Goal: Complete application form: Complete application form

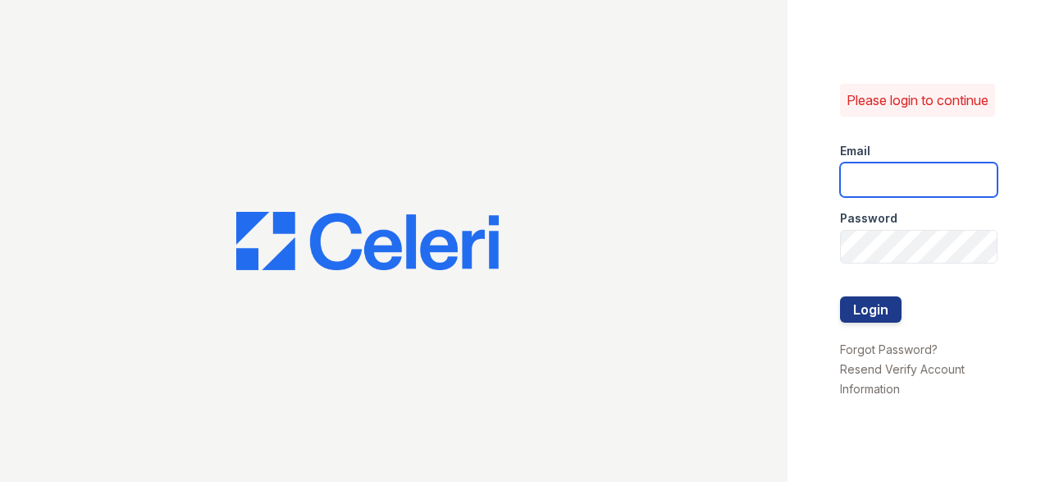
click at [850, 186] on input "email" at bounding box center [919, 179] width 158 height 34
type input "[EMAIL_ADDRESS][DOMAIN_NAME]"
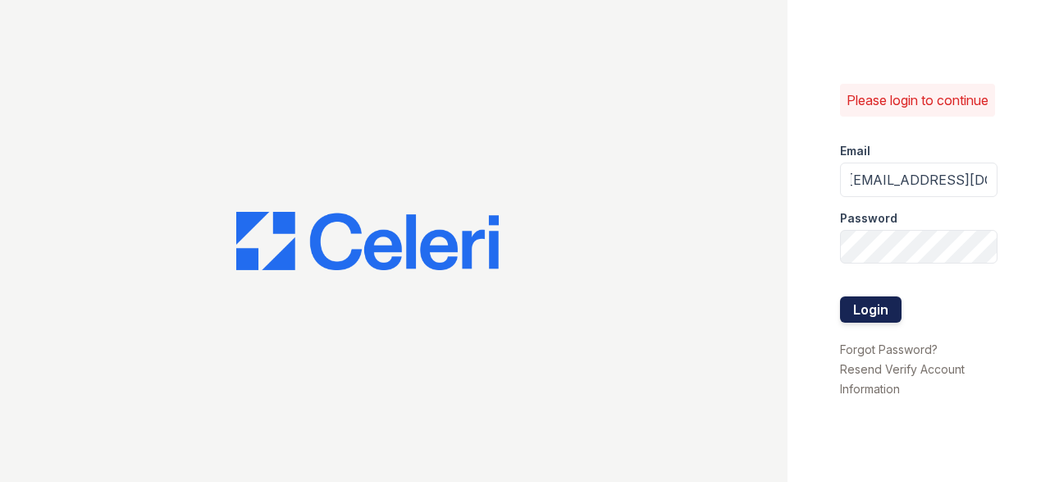
click at [877, 318] on button "Login" at bounding box center [871, 309] width 62 height 26
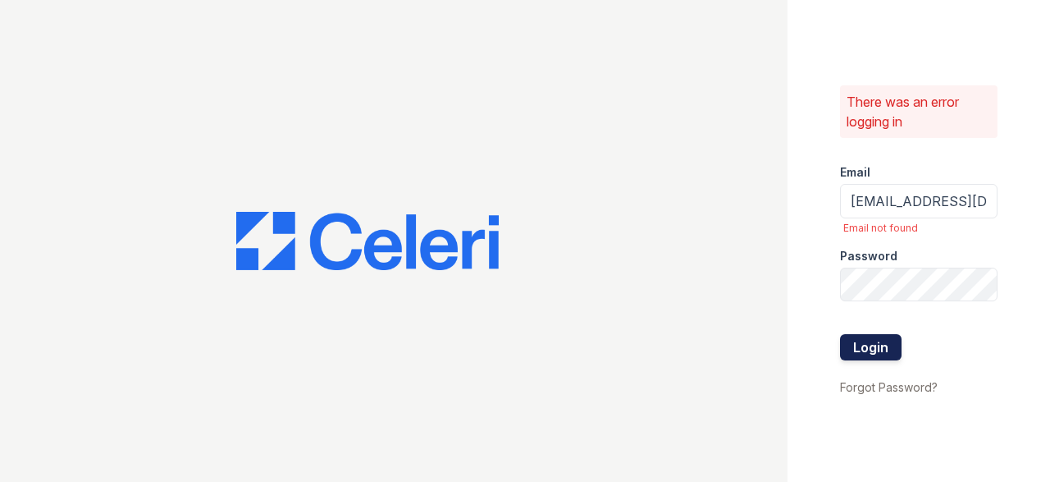
click at [876, 354] on button "Login" at bounding box center [871, 347] width 62 height 26
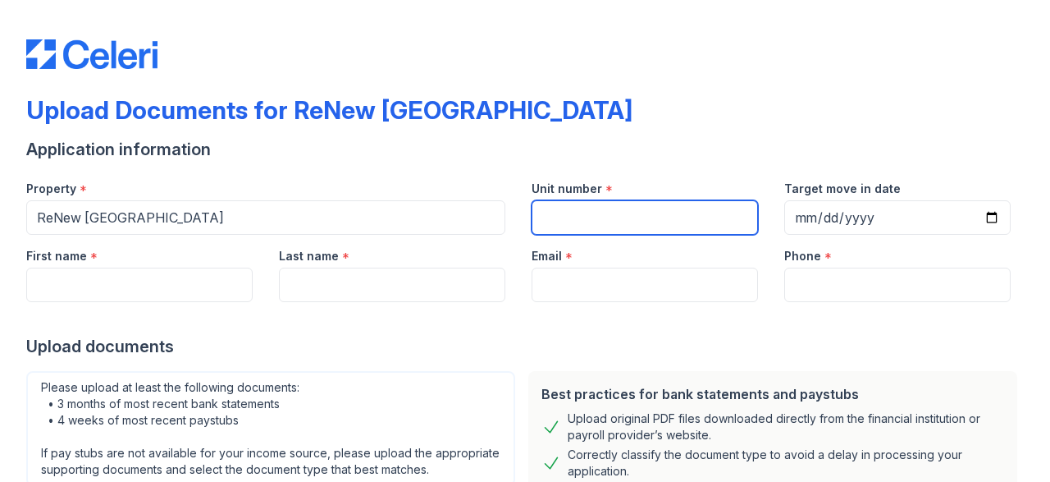
click at [597, 214] on input "Unit number" at bounding box center [645, 217] width 226 height 34
type input "t-3"
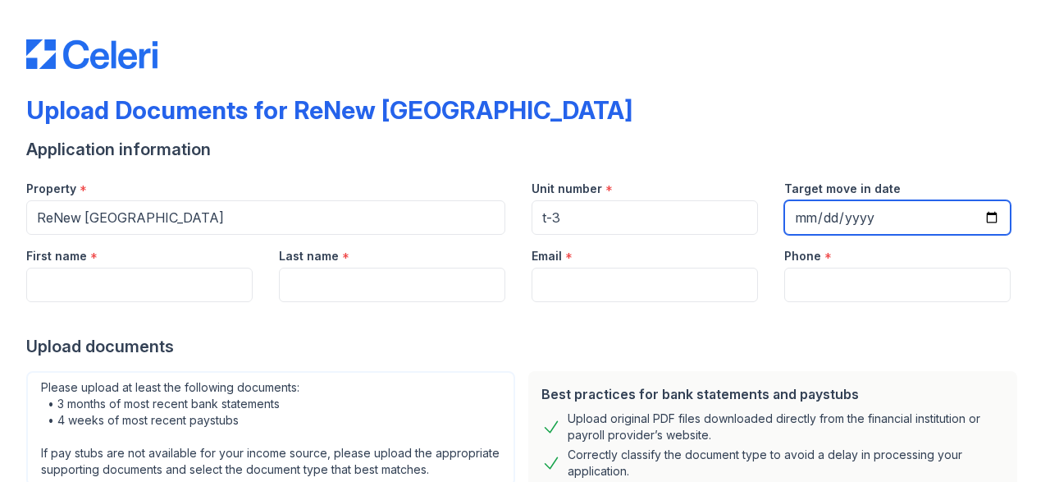
click at [873, 212] on input "Target move in date" at bounding box center [897, 217] width 226 height 34
click at [800, 218] on input "Target move in date" at bounding box center [897, 217] width 226 height 34
type input "[DATE]"
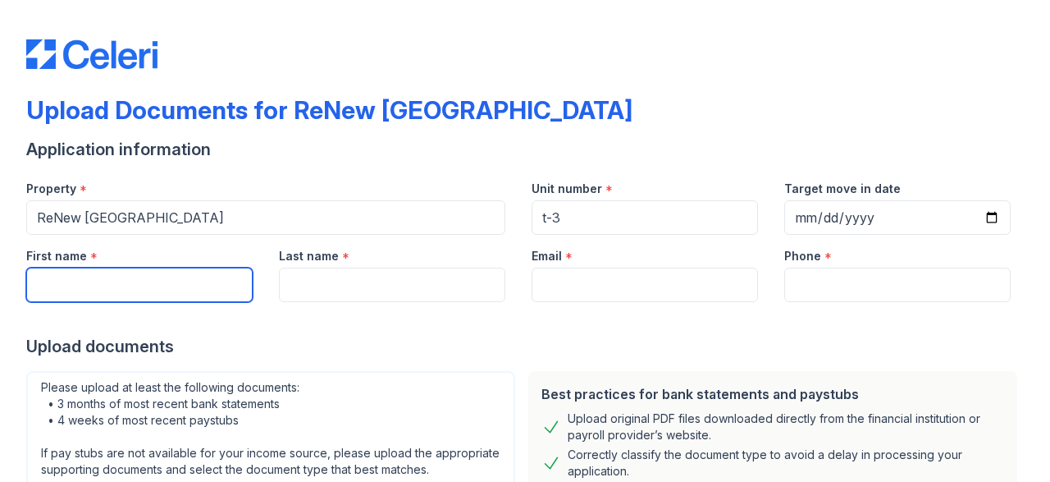
click at [102, 285] on input "First name" at bounding box center [139, 284] width 226 height 34
type input "Dominique"
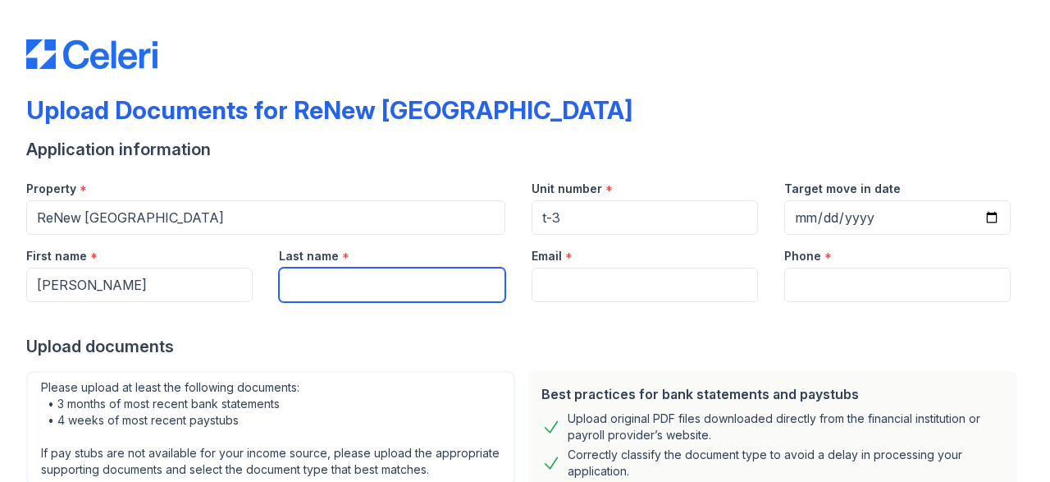
click at [306, 285] on input "Last name" at bounding box center [392, 284] width 226 height 34
type input "Makell"
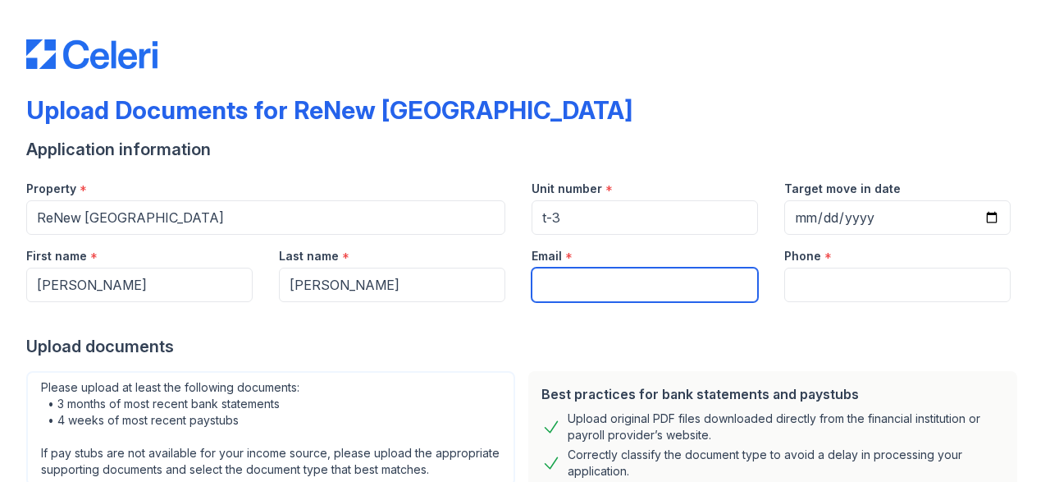
click at [578, 294] on input "Email" at bounding box center [645, 284] width 226 height 34
type input "[EMAIL_ADDRESS][DOMAIN_NAME]"
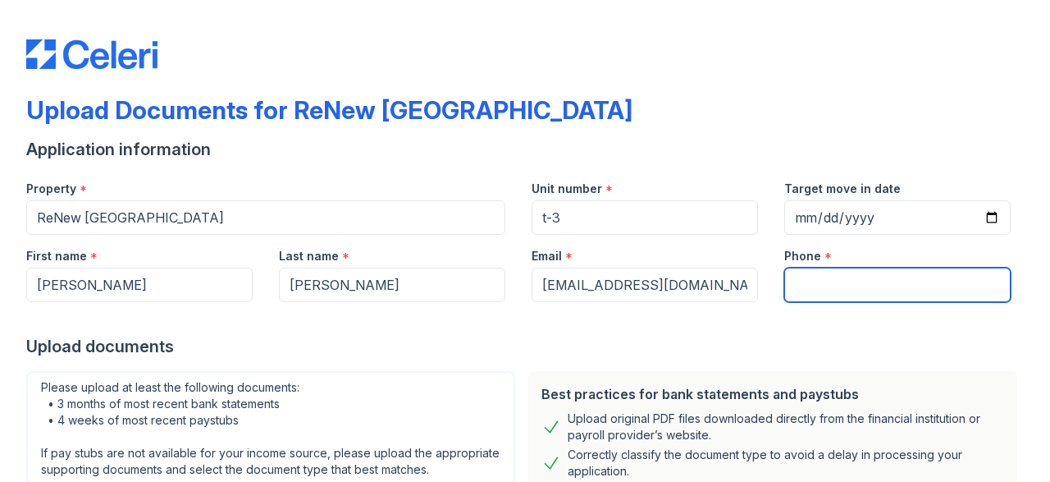
click at [815, 288] on input "Phone" at bounding box center [897, 284] width 226 height 34
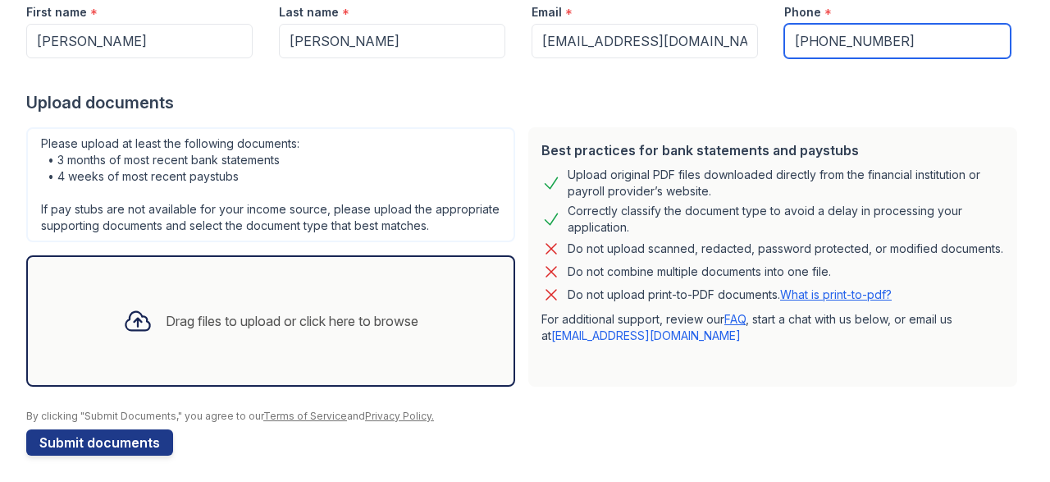
scroll to position [249, 0]
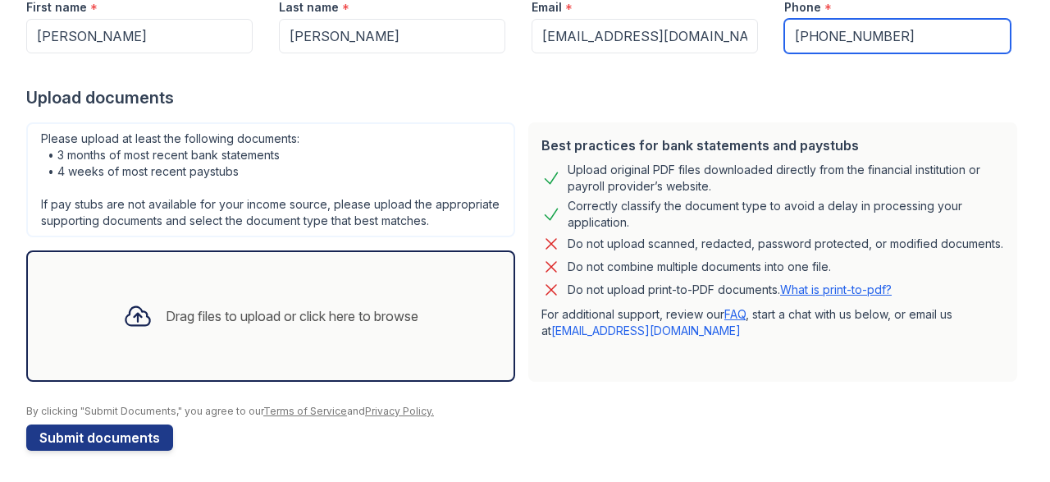
type input "443-243-5880"
click at [331, 321] on div "Drag files to upload or click here to browse" at bounding box center [292, 316] width 253 height 20
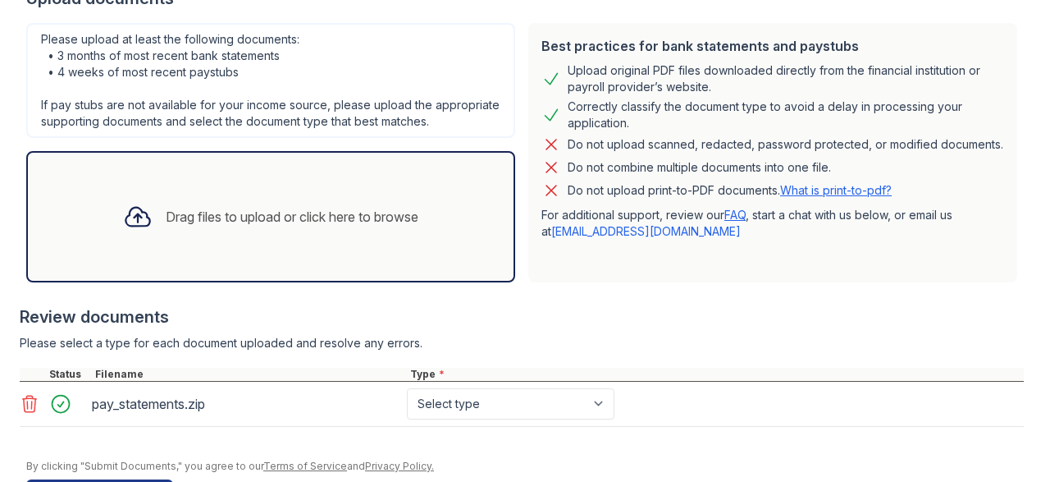
scroll to position [374, 0]
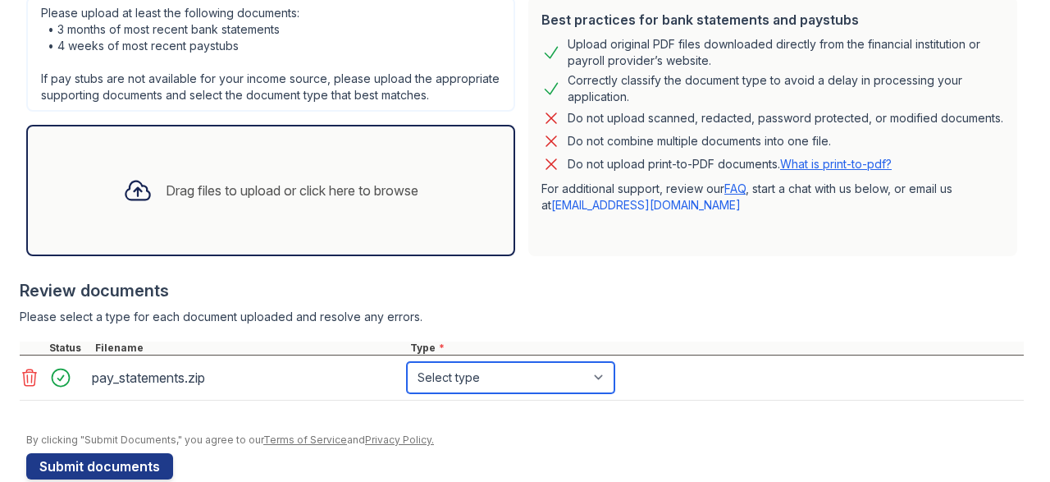
click at [407, 362] on select "Select type Paystub Bank Statement Offer Letter Tax Documents Benefit Award Let…" at bounding box center [511, 377] width 208 height 31
select select "paystub"
click option "Paystub" at bounding box center [0, 0] width 0 height 0
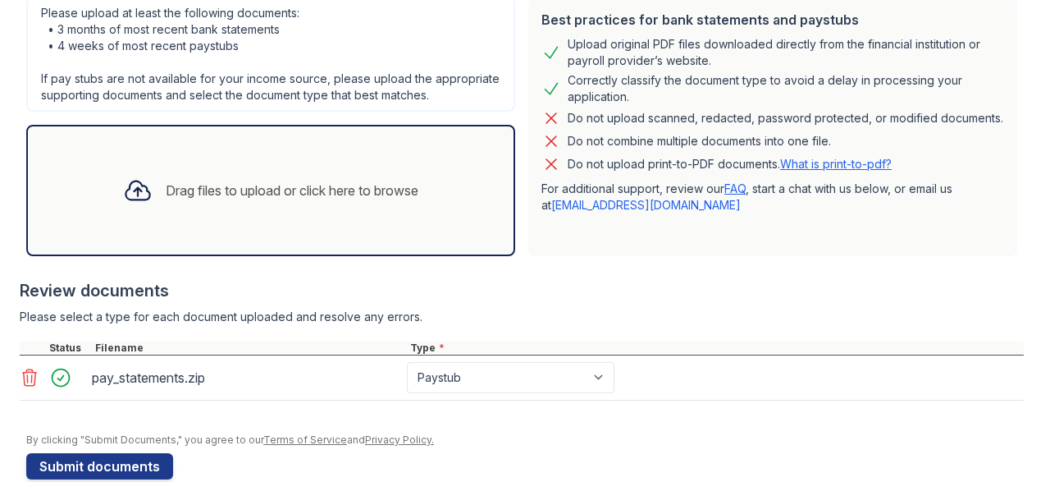
click at [372, 39] on div "Please upload at least the following documents: • 3 months of most recent bank …" at bounding box center [270, 54] width 489 height 115
click at [144, 466] on button "Submit documents" at bounding box center [99, 466] width 147 height 26
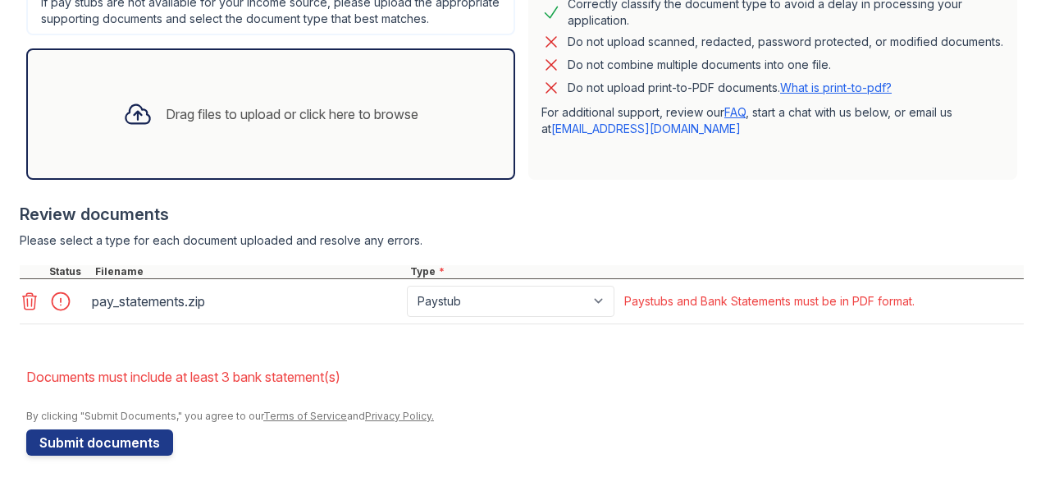
scroll to position [501, 0]
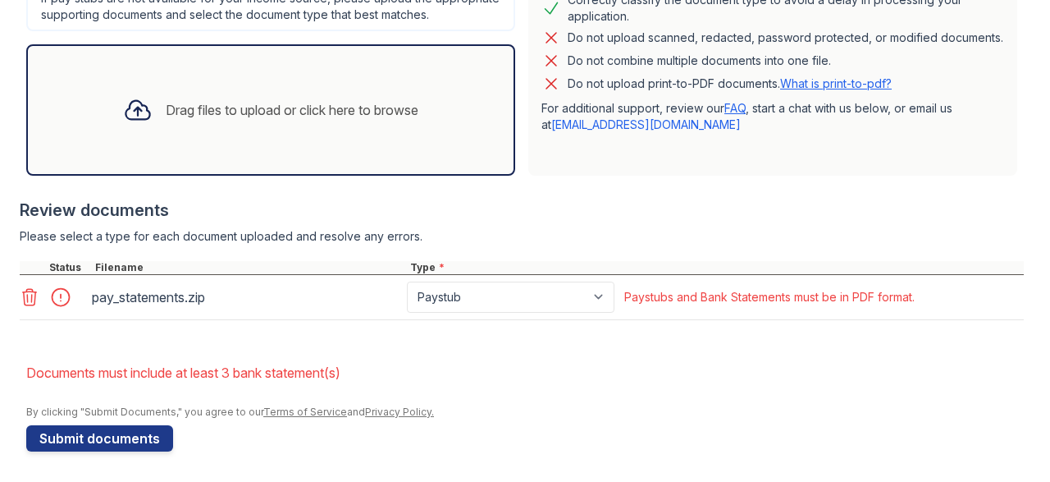
click at [29, 293] on icon at bounding box center [30, 297] width 20 height 20
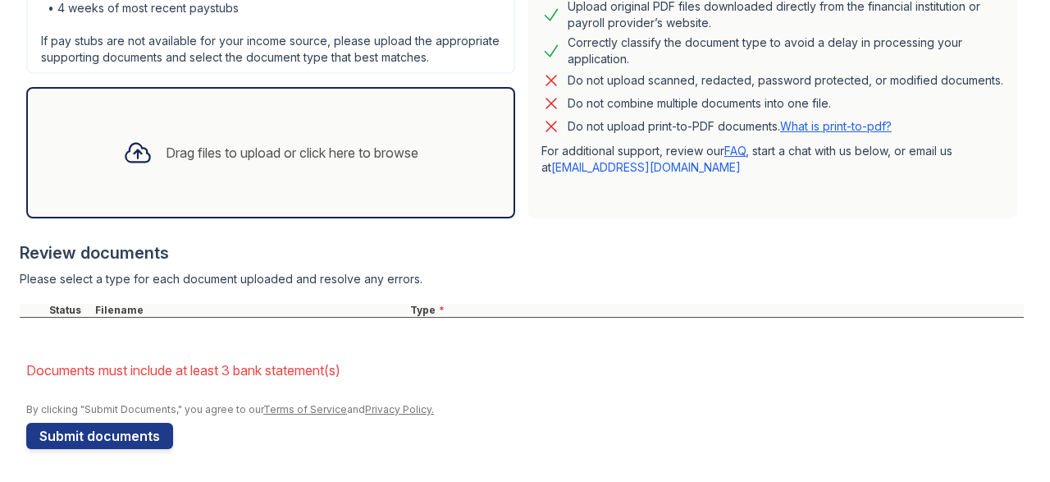
scroll to position [456, 0]
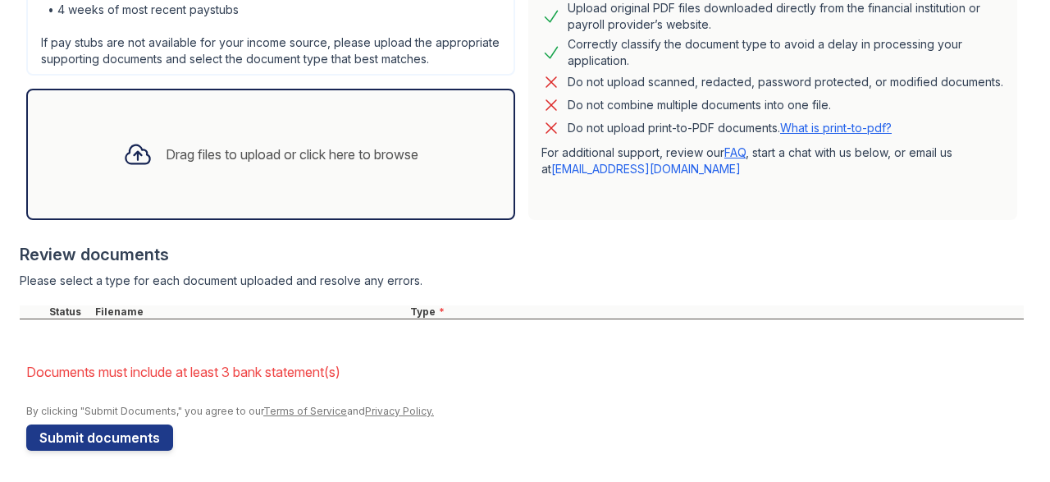
click at [373, 143] on div "Drag files to upload or click here to browse" at bounding box center [271, 154] width 322 height 56
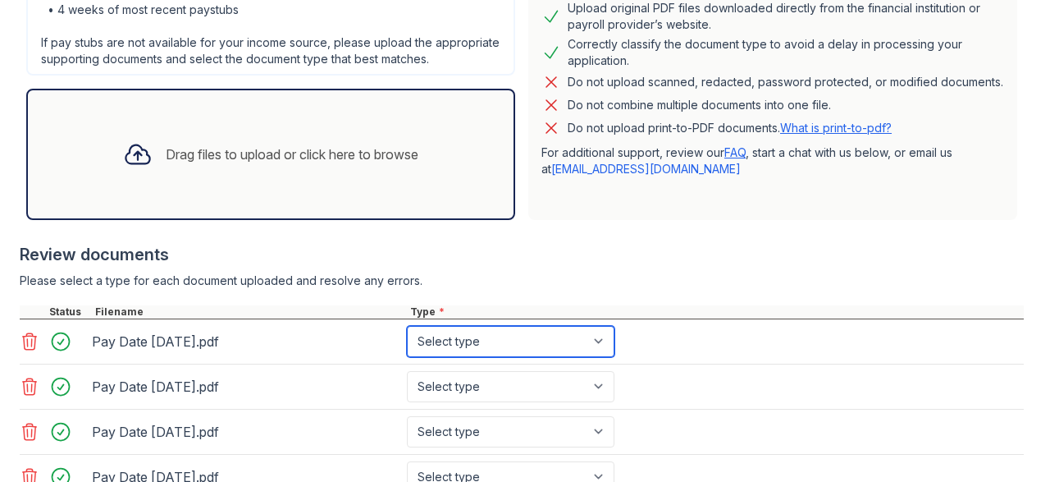
click at [407, 326] on select "Select type Paystub Bank Statement Offer Letter Tax Documents Benefit Award Let…" at bounding box center [511, 341] width 208 height 31
select select "paystub"
click option "Paystub" at bounding box center [0, 0] width 0 height 0
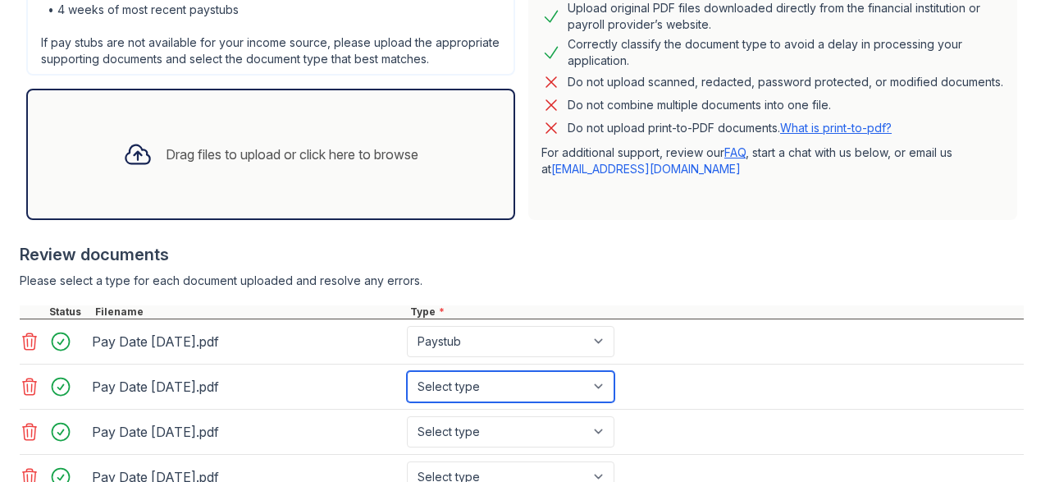
click at [407, 371] on select "Select type Paystub Bank Statement Offer Letter Tax Documents Benefit Award Let…" at bounding box center [511, 386] width 208 height 31
select select "paystub"
click option "Paystub" at bounding box center [0, 0] width 0 height 0
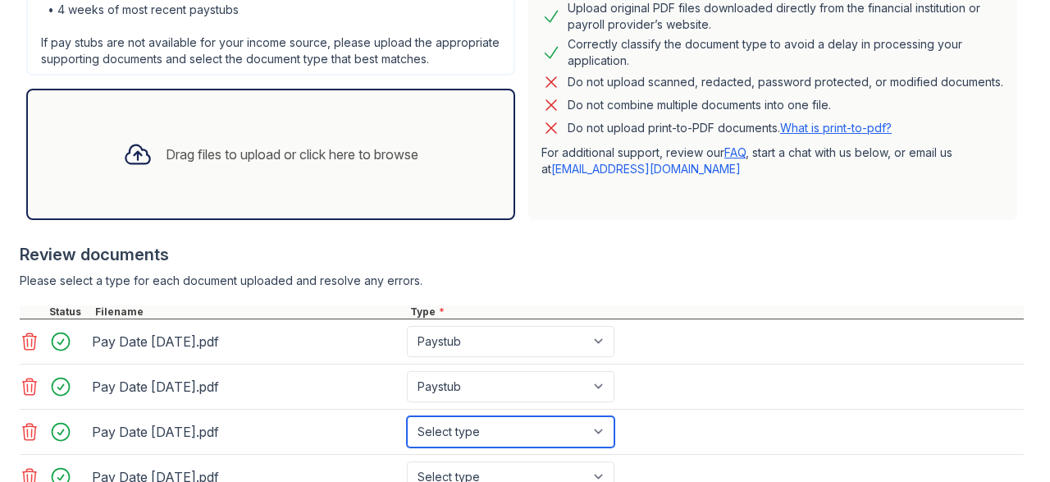
click at [407, 416] on select "Select type Paystub Bank Statement Offer Letter Tax Documents Benefit Award Let…" at bounding box center [511, 431] width 208 height 31
select select "paystub"
click option "Paystub" at bounding box center [0, 0] width 0 height 0
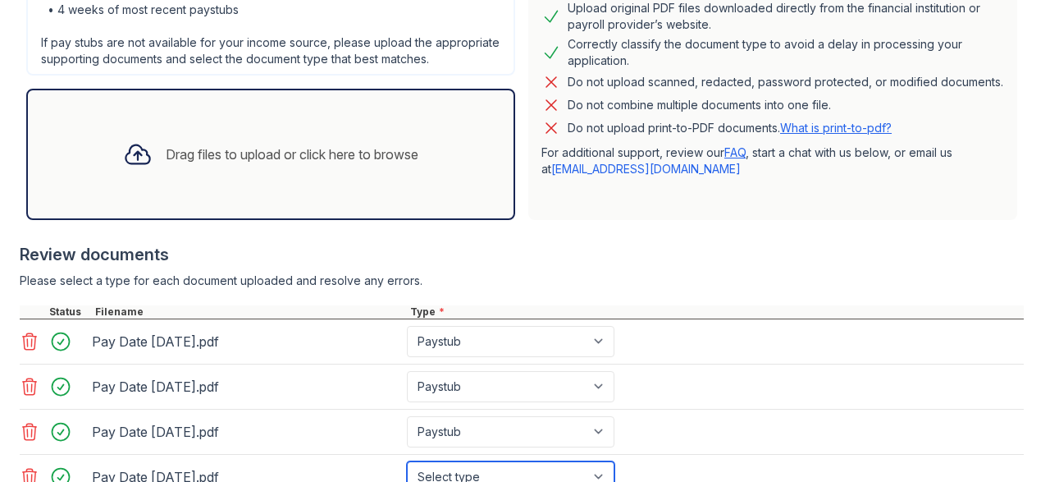
click at [407, 461] on select "Select type Paystub Bank Statement Offer Letter Tax Documents Benefit Award Let…" at bounding box center [511, 476] width 208 height 31
select select "paystub"
click option "Paystub" at bounding box center [0, 0] width 0 height 0
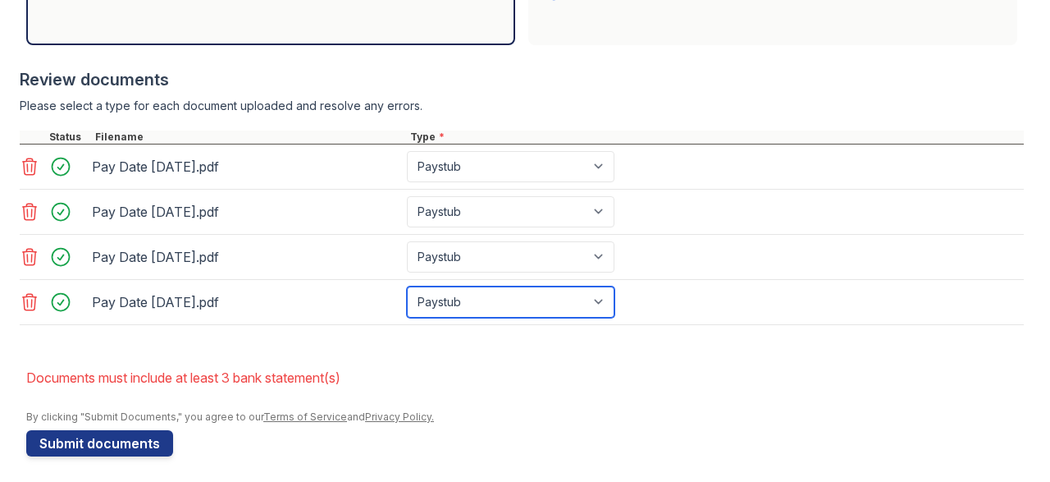
scroll to position [633, 0]
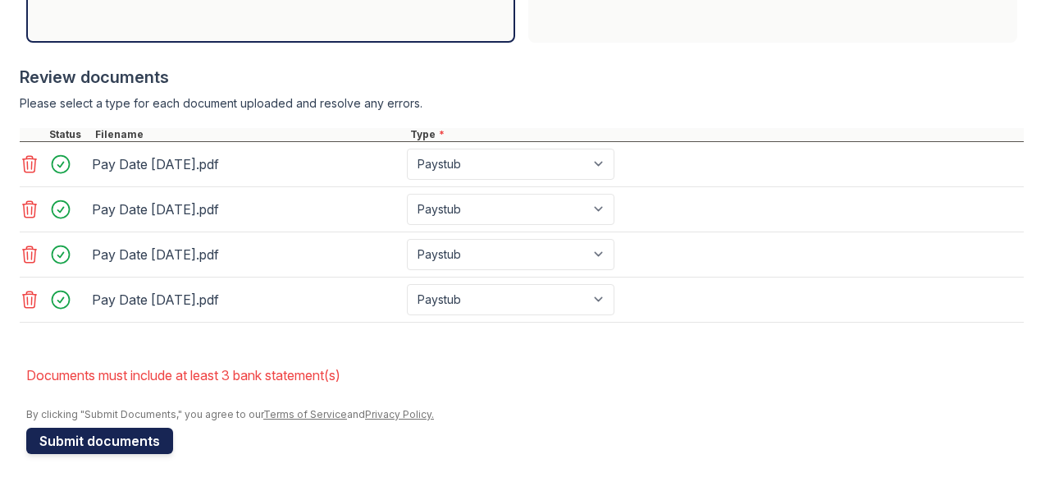
click at [99, 441] on button "Submit documents" at bounding box center [99, 441] width 147 height 26
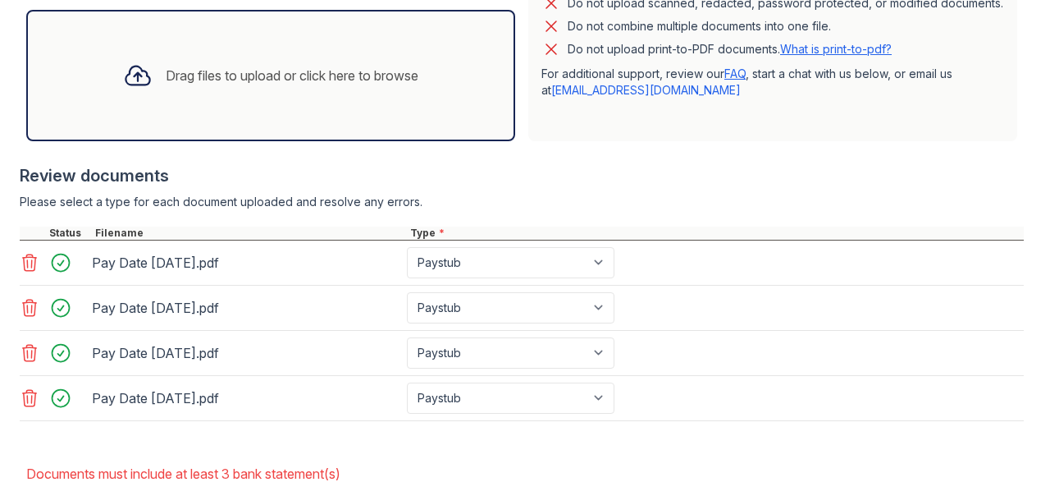
scroll to position [539, 0]
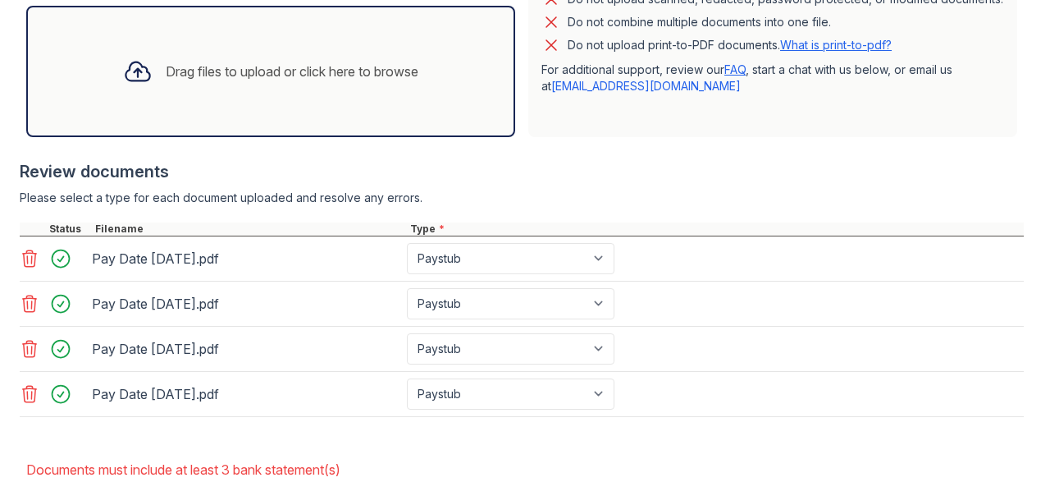
click at [332, 74] on div "Drag files to upload or click here to browse" at bounding box center [292, 72] width 253 height 20
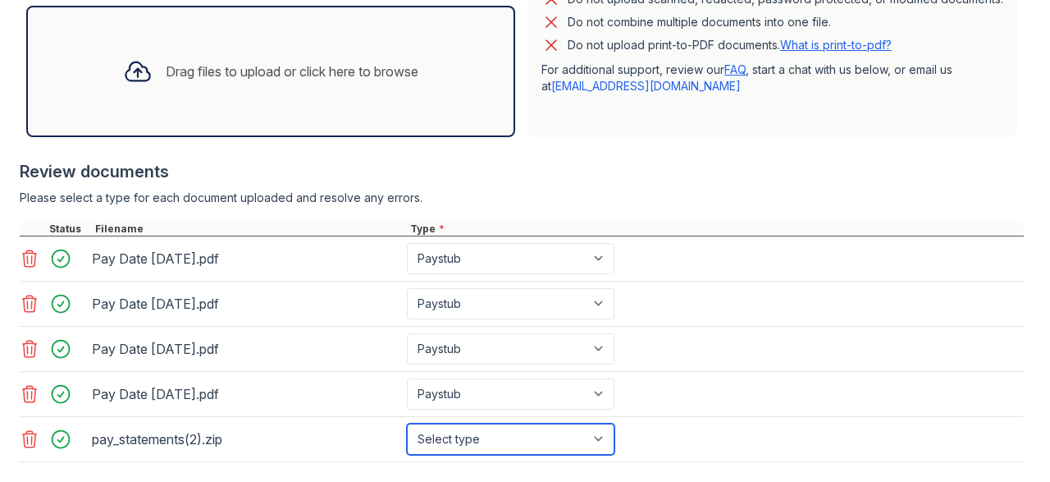
click at [407, 423] on select "Select type Paystub Bank Statement Offer Letter Tax Documents Benefit Award Let…" at bounding box center [511, 438] width 208 height 31
click at [27, 433] on icon at bounding box center [30, 439] width 14 height 16
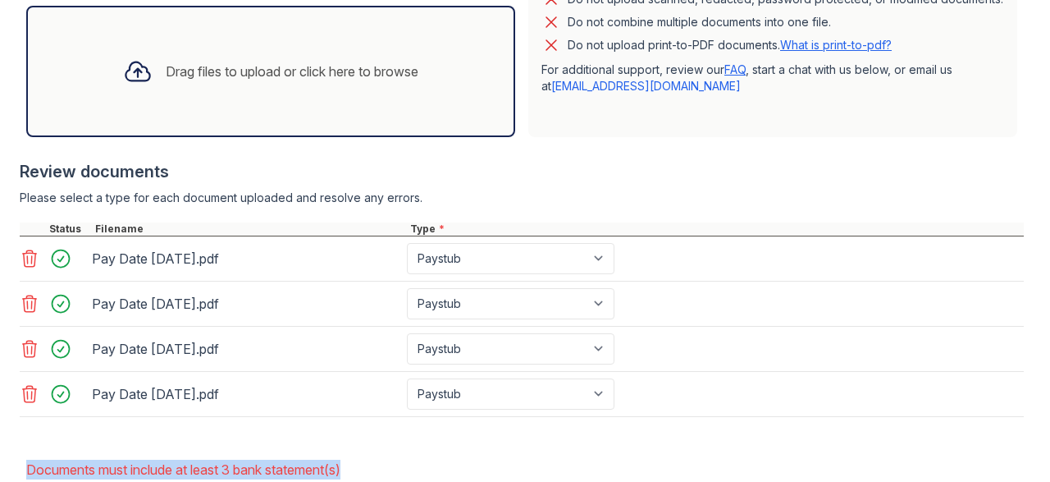
drag, startPoint x: 593, startPoint y: 424, endPoint x: 500, endPoint y: 457, distance: 99.1
click at [500, 457] on form "Application information Property * ReNew Nottingham Unit number * t-3 Target mo…" at bounding box center [525, 96] width 998 height 903
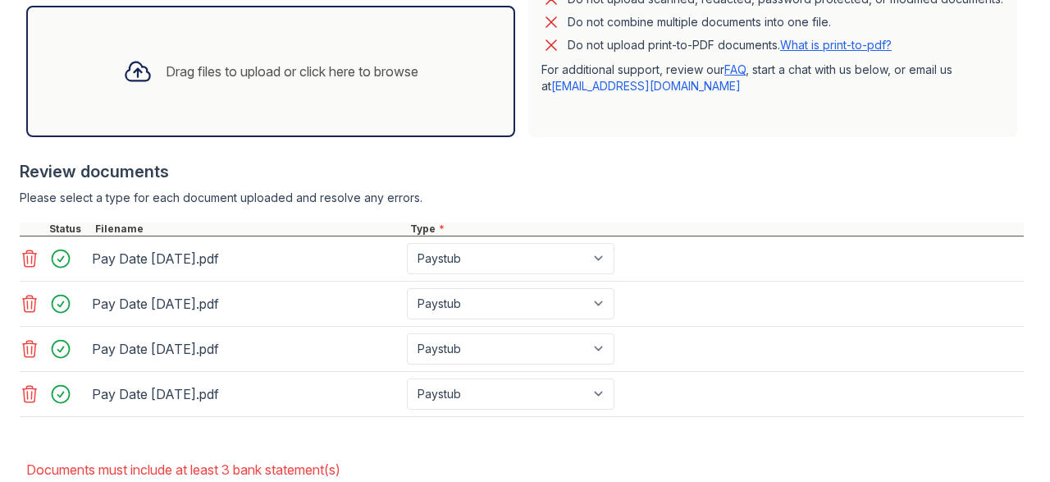
click at [354, 72] on div "Drag files to upload or click here to browse" at bounding box center [292, 72] width 253 height 20
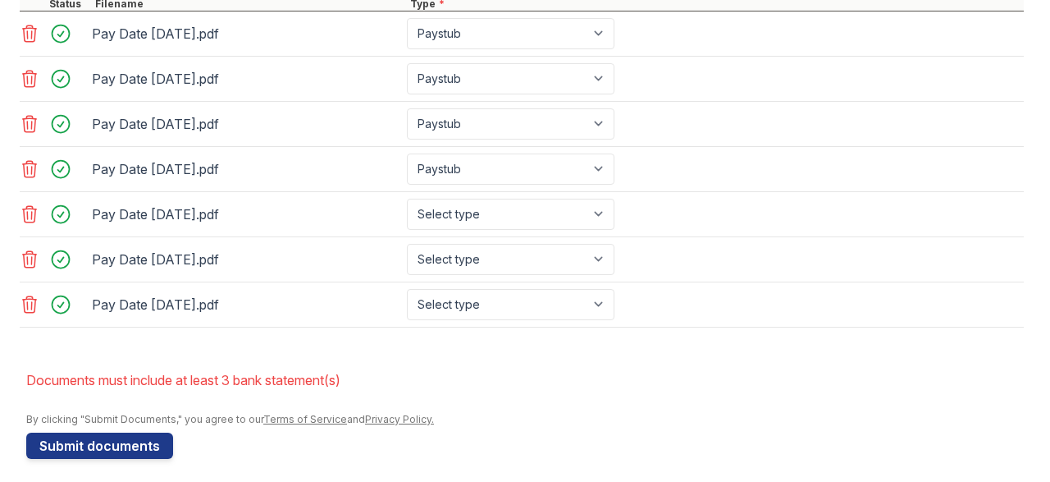
scroll to position [766, 0]
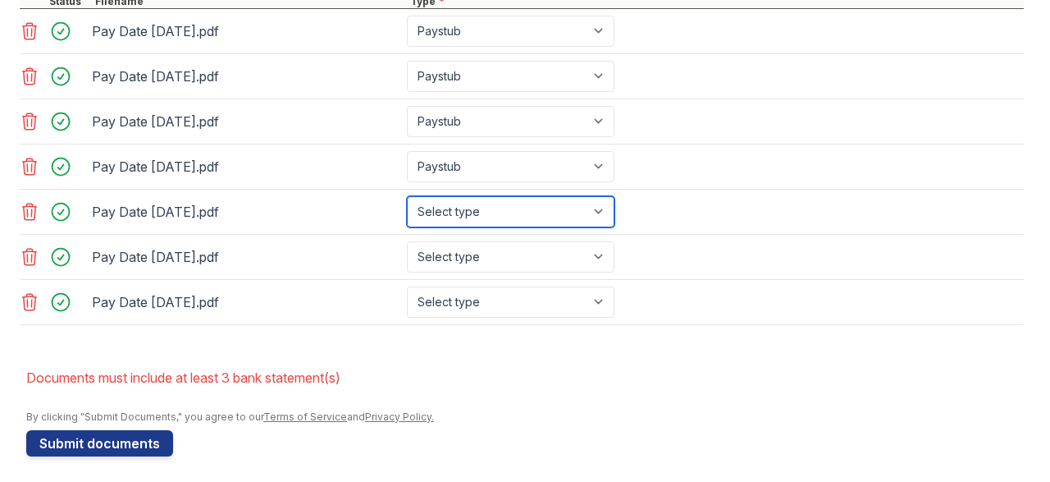
click at [407, 196] on select "Select type Paystub Bank Statement Offer Letter Tax Documents Benefit Award Let…" at bounding box center [511, 211] width 208 height 31
select select "bank_statement"
click option "Bank Statement" at bounding box center [0, 0] width 0 height 0
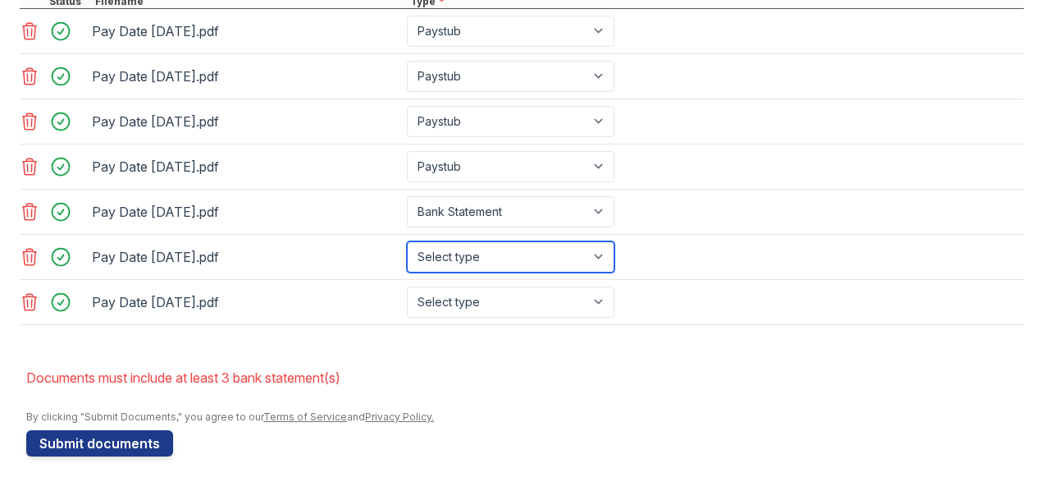
click at [407, 241] on select "Select type Paystub Bank Statement Offer Letter Tax Documents Benefit Award Let…" at bounding box center [511, 256] width 208 height 31
select select "bank_statement"
click option "Bank Statement" at bounding box center [0, 0] width 0 height 0
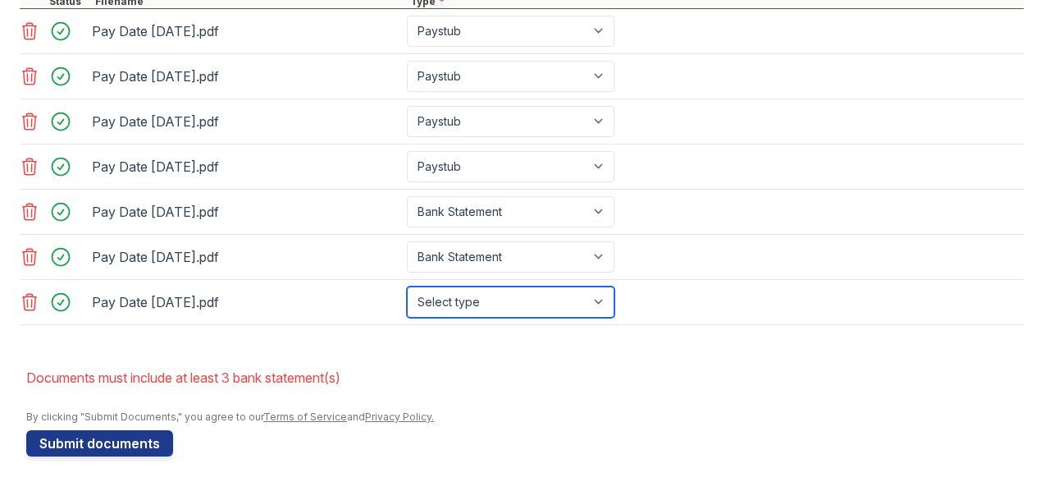
click at [407, 286] on select "Select type Paystub Bank Statement Offer Letter Tax Documents Benefit Award Let…" at bounding box center [511, 301] width 208 height 31
select select "bank_statement"
click option "Bank Statement" at bounding box center [0, 0] width 0 height 0
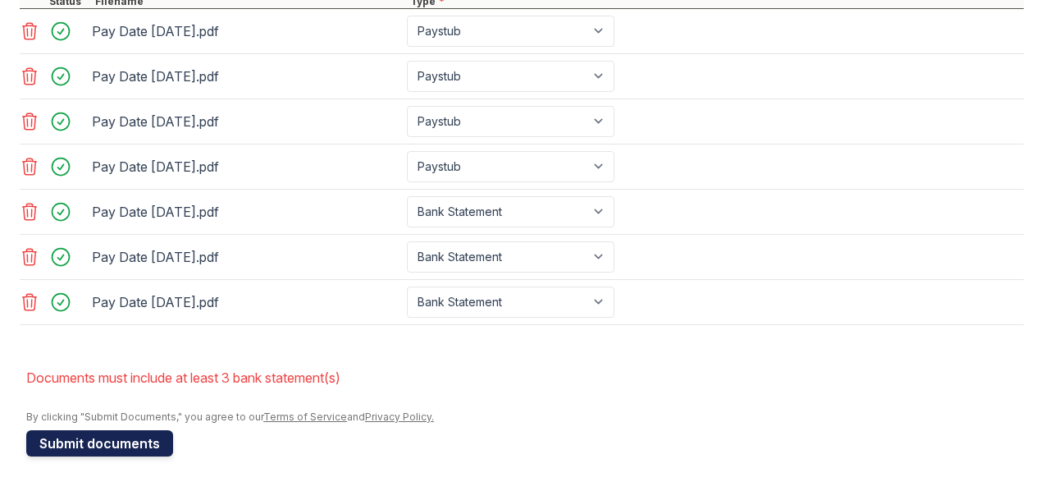
click at [139, 439] on button "Submit documents" at bounding box center [99, 443] width 147 height 26
